Goal: Task Accomplishment & Management: Use online tool/utility

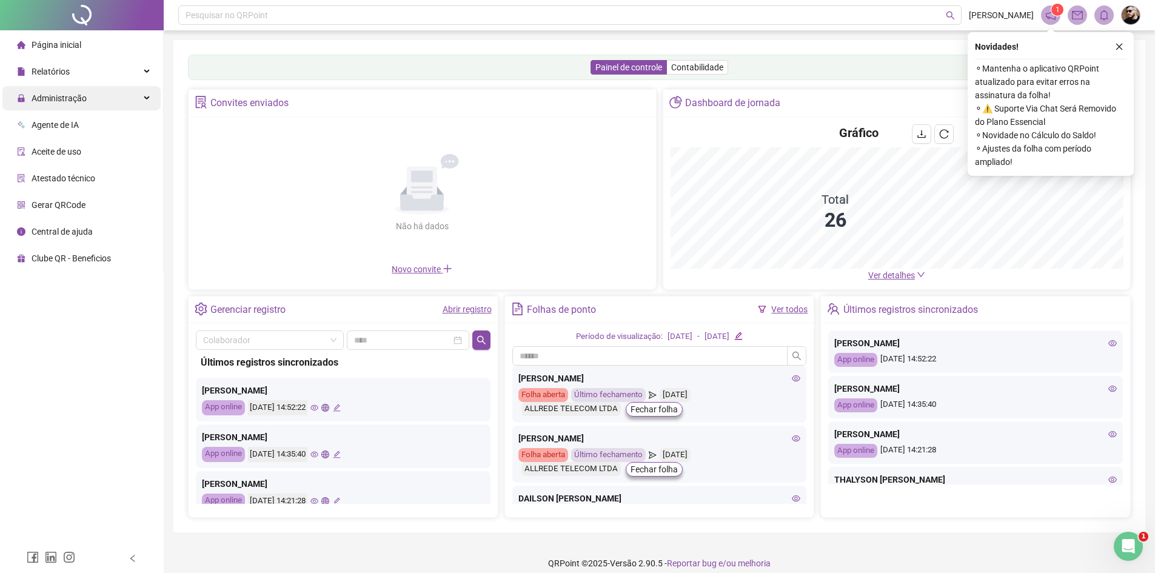
click at [79, 108] on span "Administração" at bounding box center [52, 98] width 70 height 24
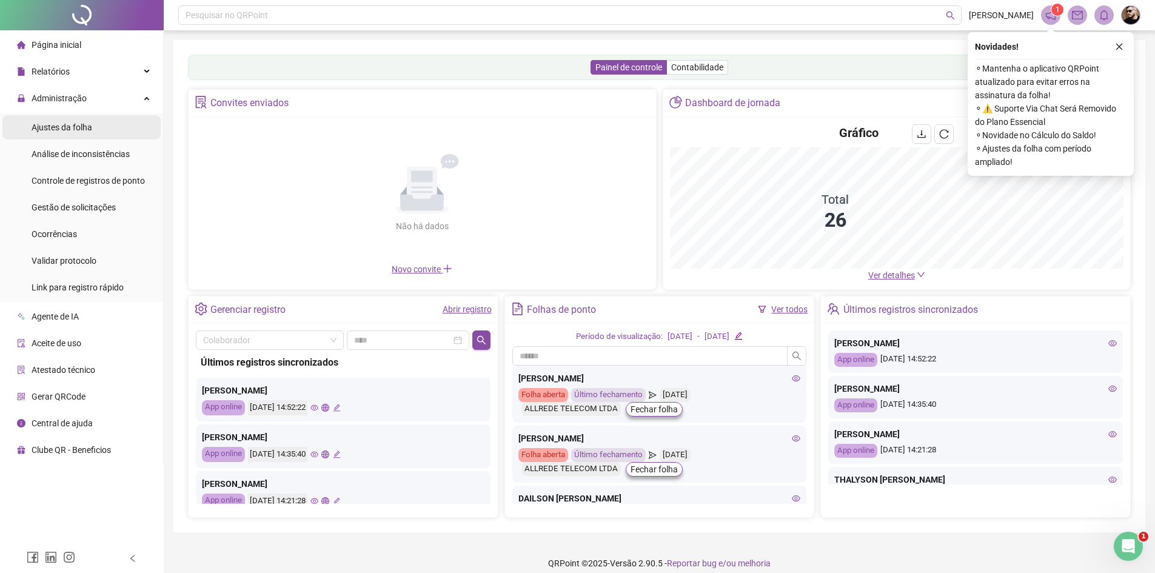
click at [82, 125] on span "Ajustes da folha" at bounding box center [62, 127] width 61 height 10
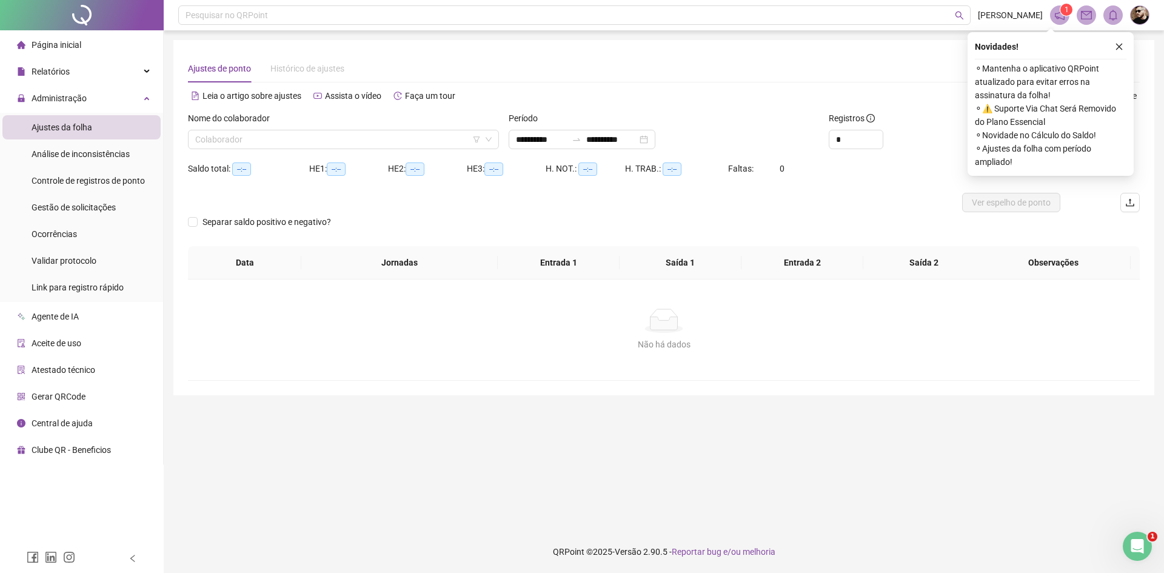
type input "**********"
click at [242, 139] on input "search" at bounding box center [337, 139] width 285 height 18
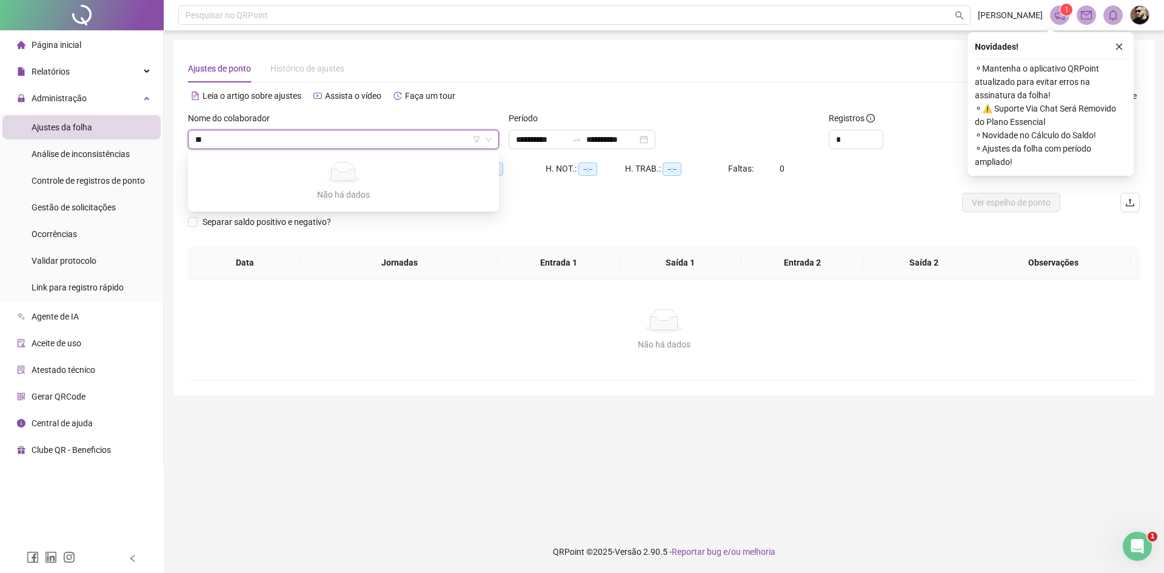
type input "*"
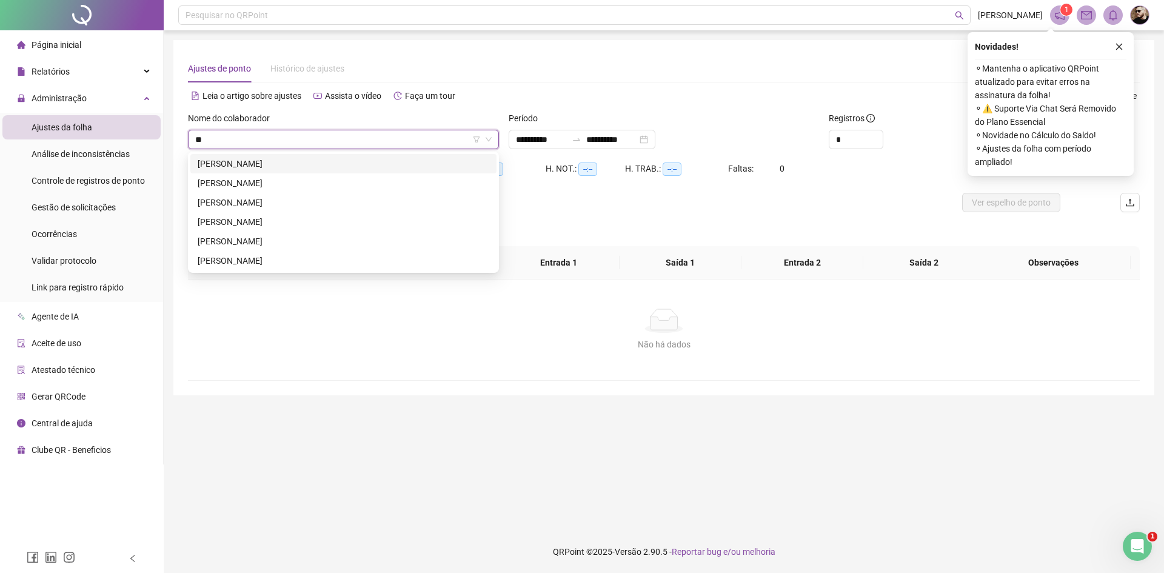
type input "*"
